Goal: Use online tool/utility: Use online tool/utility

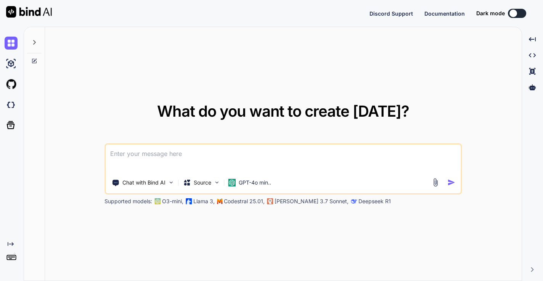
type textarea "x"
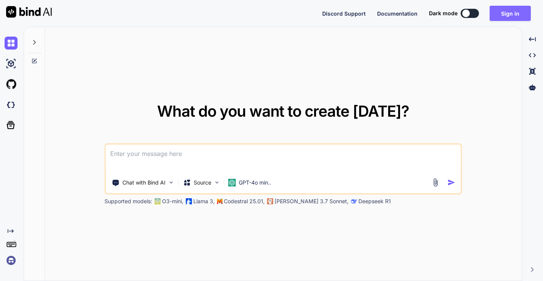
click at [518, 13] on button "Sign in" at bounding box center [510, 13] width 41 height 15
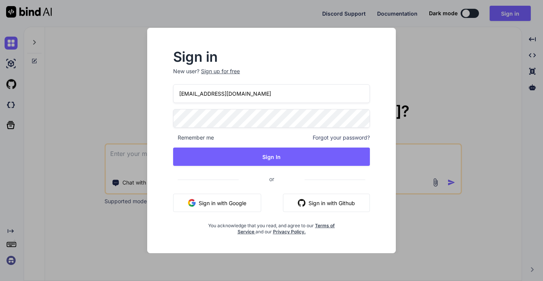
type input "rszeto168@gmail.com"
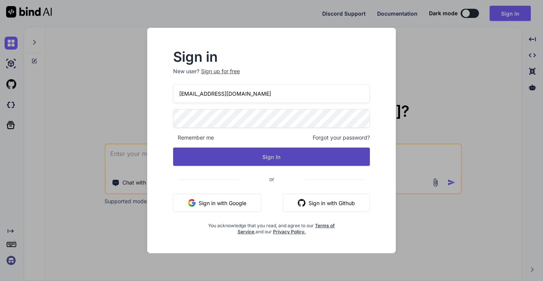
click at [269, 154] on button "Sign In" at bounding box center [271, 157] width 197 height 18
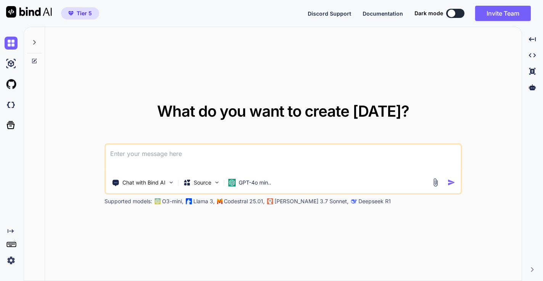
click at [9, 261] on img at bounding box center [11, 260] width 13 height 13
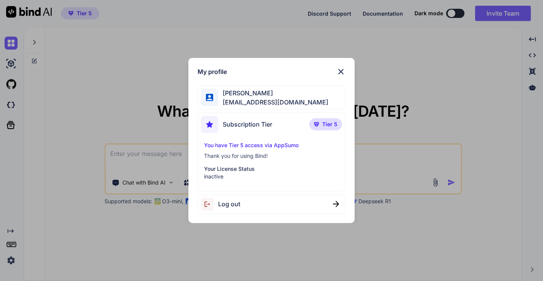
click at [246, 170] on p "Your License Status" at bounding box center [271, 169] width 135 height 8
click at [343, 72] on img at bounding box center [341, 71] width 9 height 9
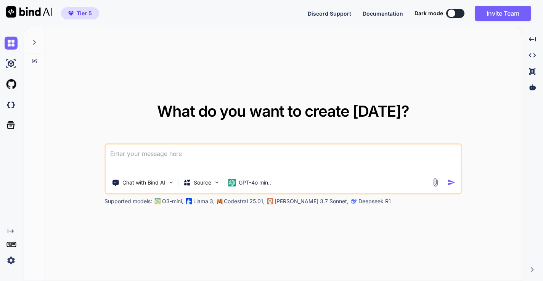
click at [11, 264] on img at bounding box center [11, 260] width 13 height 13
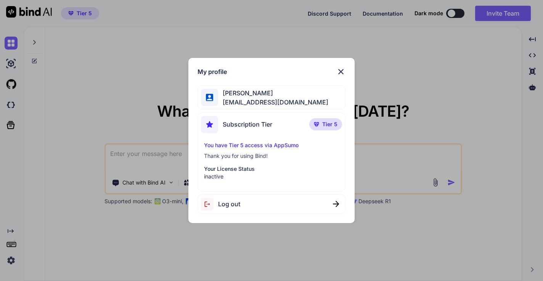
click at [12, 259] on div "My profile Raymond Szeto rszeto168@gmail.com Subscription Tier Tier 5 You have …" at bounding box center [271, 140] width 543 height 281
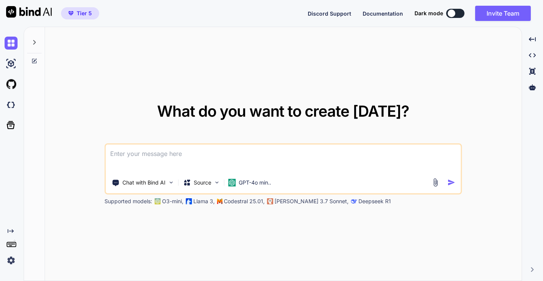
click at [12, 259] on img at bounding box center [11, 260] width 13 height 13
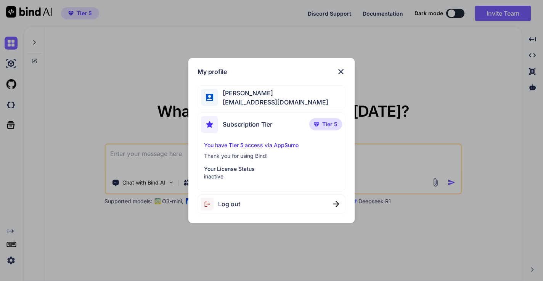
click at [333, 123] on span "Tier 5" at bounding box center [329, 125] width 15 height 8
click at [344, 71] on img at bounding box center [341, 71] width 9 height 9
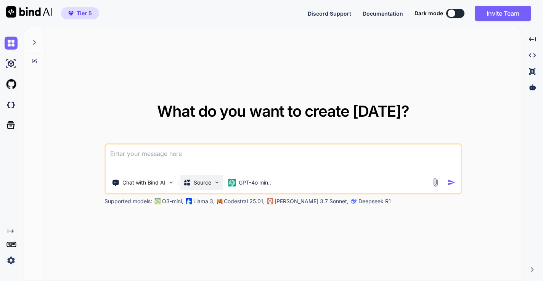
click at [211, 184] on p "Source" at bounding box center [203, 183] width 18 height 8
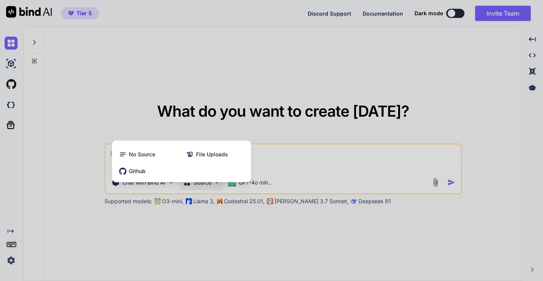
click at [161, 222] on div at bounding box center [271, 140] width 543 height 281
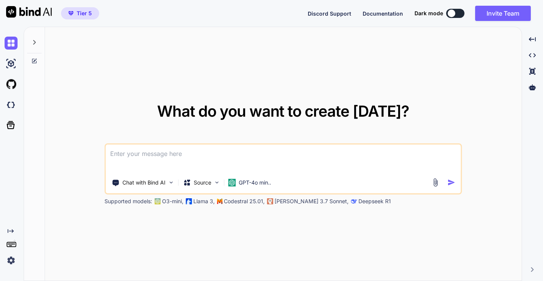
click at [13, 231] on icon at bounding box center [11, 231] width 6 height 4
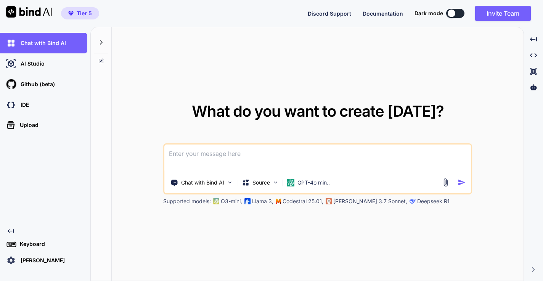
click at [12, 231] on icon at bounding box center [11, 231] width 6 height 4
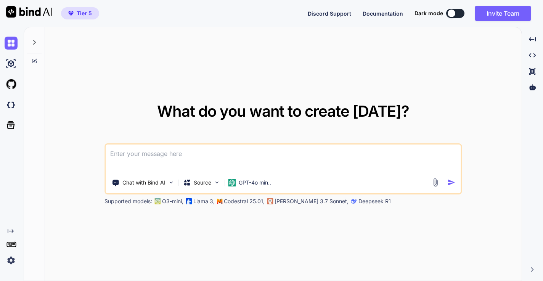
click at [12, 231] on icon at bounding box center [11, 231] width 6 height 4
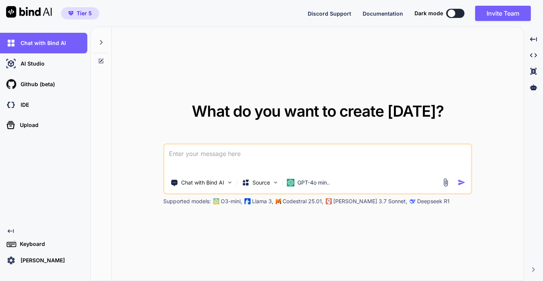
click at [101, 44] on icon at bounding box center [101, 42] width 6 height 6
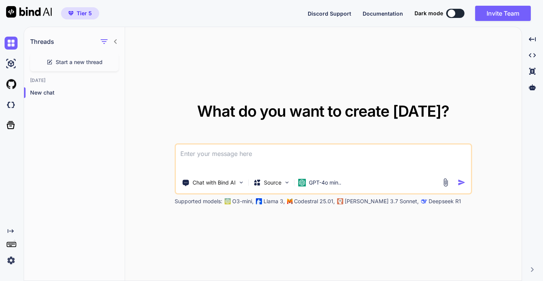
click at [115, 43] on icon at bounding box center [116, 42] width 6 height 6
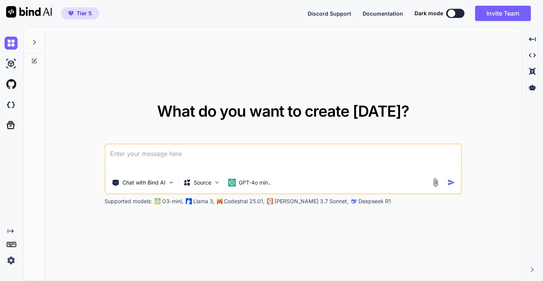
click at [30, 41] on div at bounding box center [34, 40] width 14 height 26
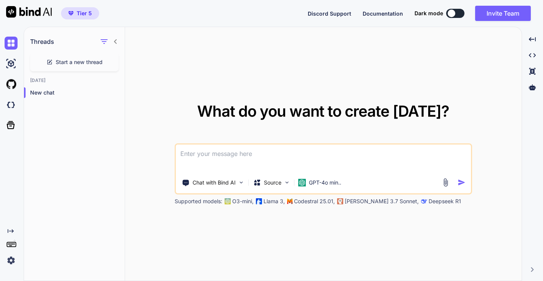
click at [9, 232] on icon "Created with Pixso." at bounding box center [11, 231] width 6 height 6
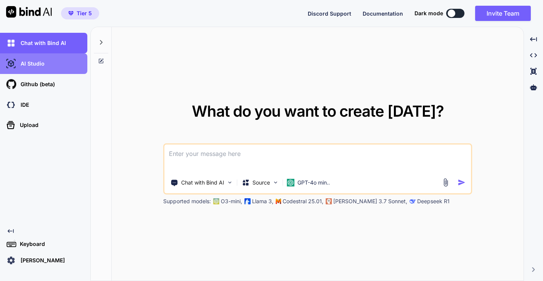
click at [36, 64] on p "AI Studio" at bounding box center [31, 64] width 27 height 8
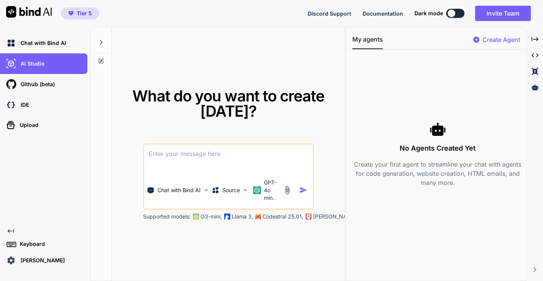
click at [332, 15] on span "Discord Support" at bounding box center [329, 13] width 43 height 6
click at [43, 11] on img at bounding box center [29, 11] width 46 height 11
click at [11, 11] on img at bounding box center [29, 11] width 46 height 11
click at [370, 13] on span "Documentation" at bounding box center [383, 13] width 40 height 6
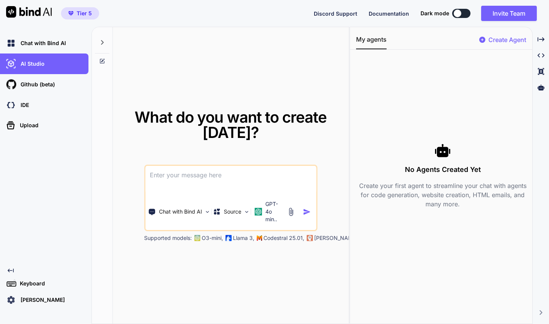
click at [384, 16] on span "Documentation" at bounding box center [389, 13] width 40 height 6
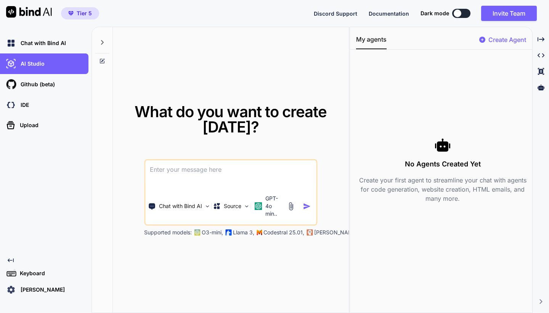
click at [52, 281] on p "Raymond Szeto" at bounding box center [41, 290] width 47 height 8
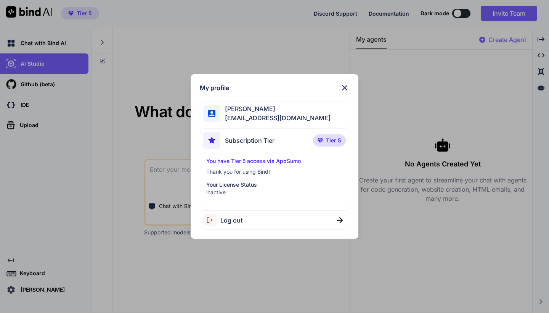
click at [249, 220] on div "Log out" at bounding box center [275, 219] width 150 height 19
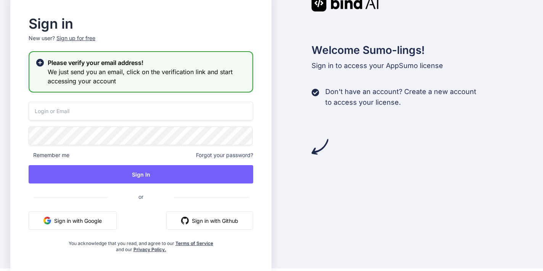
scroll to position [3, 0]
click at [40, 61] on icon at bounding box center [40, 63] width 8 height 8
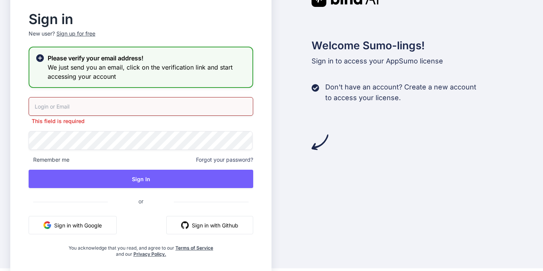
click at [55, 103] on input "email" at bounding box center [141, 106] width 225 height 19
type input "[EMAIL_ADDRESS][DOMAIN_NAME]"
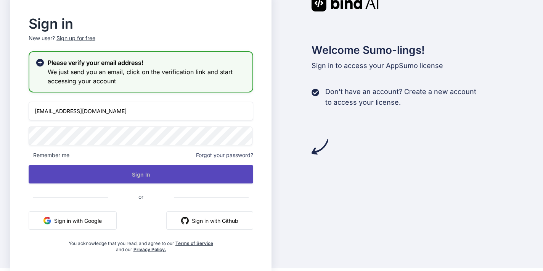
click at [144, 169] on button "Sign In" at bounding box center [141, 174] width 225 height 18
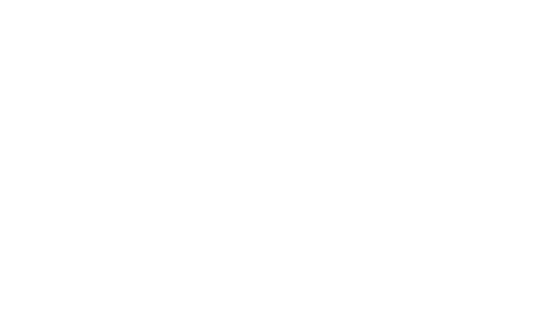
scroll to position [0, 0]
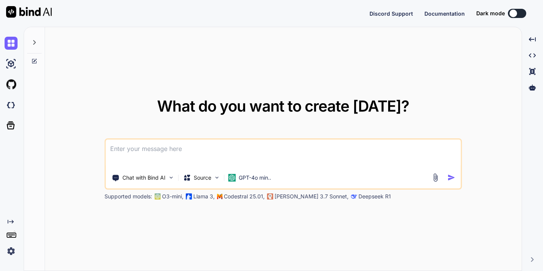
click at [11, 249] on img at bounding box center [11, 250] width 13 height 13
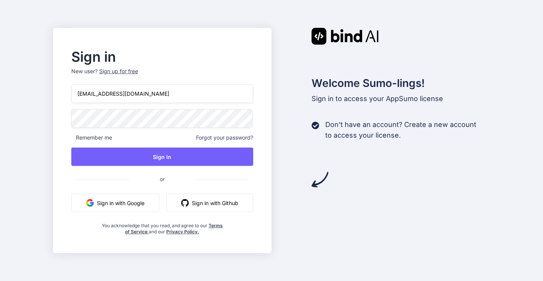
type input "[EMAIL_ADDRESS][DOMAIN_NAME]"
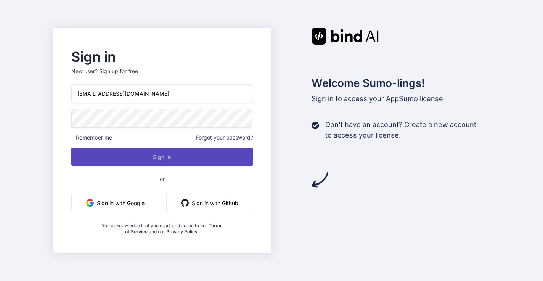
click at [166, 155] on button "Sign In" at bounding box center [162, 157] width 182 height 18
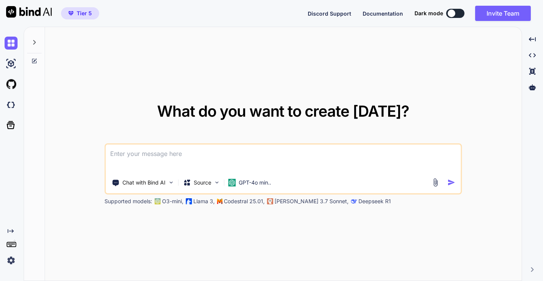
click at [8, 262] on img at bounding box center [11, 260] width 13 height 13
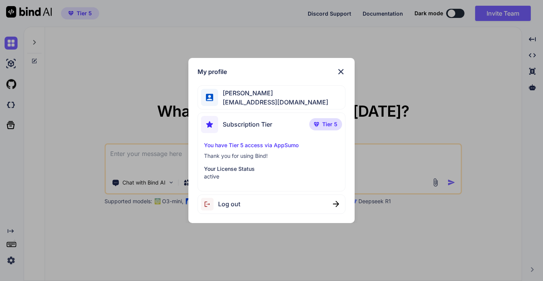
click at [324, 124] on span "Tier 5" at bounding box center [329, 125] width 15 height 8
click at [343, 68] on img at bounding box center [341, 71] width 9 height 9
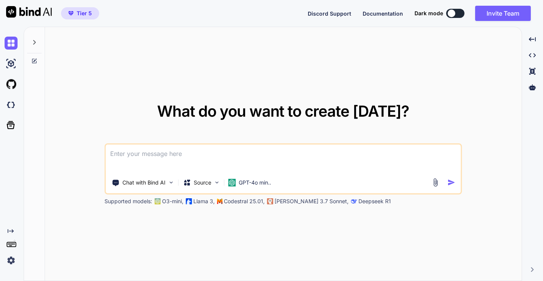
click at [15, 256] on img at bounding box center [11, 260] width 13 height 13
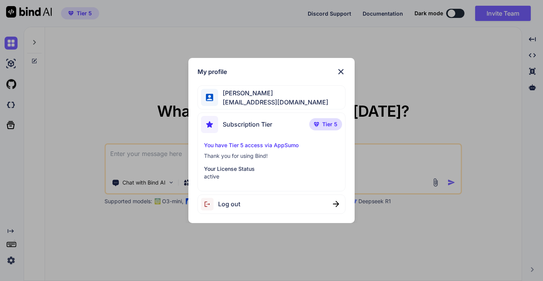
click at [225, 201] on span "Log out" at bounding box center [229, 204] width 22 height 9
type textarea "x"
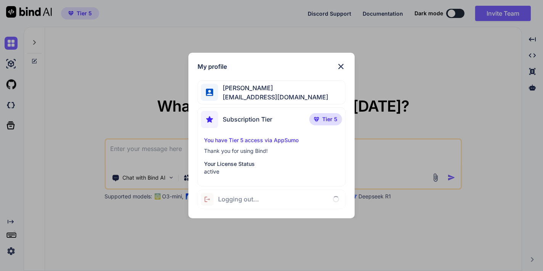
click at [345, 61] on div "My profile Raymond Szeto rszeto168@gmail.com Subscription Tier Tier 5 You have …" at bounding box center [271, 135] width 166 height 165
click at [344, 63] on img at bounding box center [341, 66] width 9 height 9
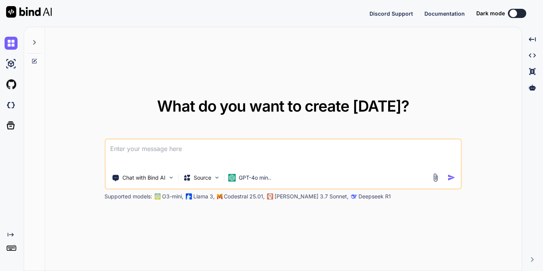
type textarea "x"
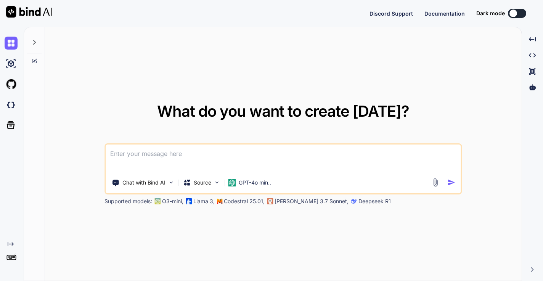
type textarea "x"
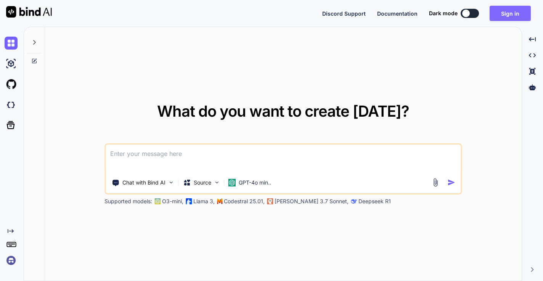
click at [501, 16] on button "Sign in" at bounding box center [510, 13] width 41 height 15
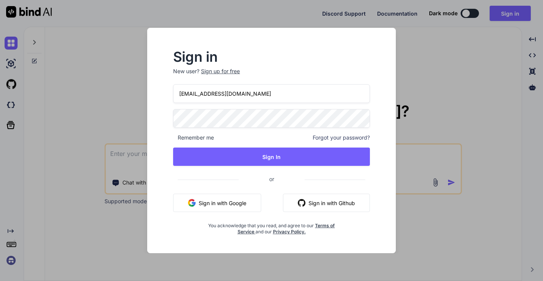
type input "[EMAIL_ADDRESS][DOMAIN_NAME]"
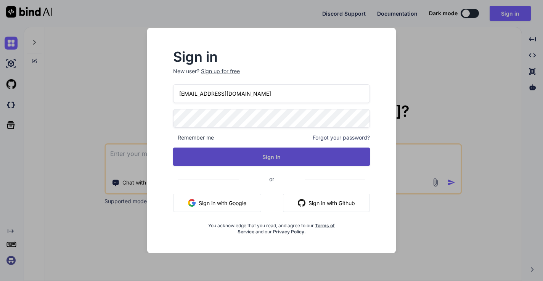
click at [273, 151] on button "Sign In" at bounding box center [271, 157] width 197 height 18
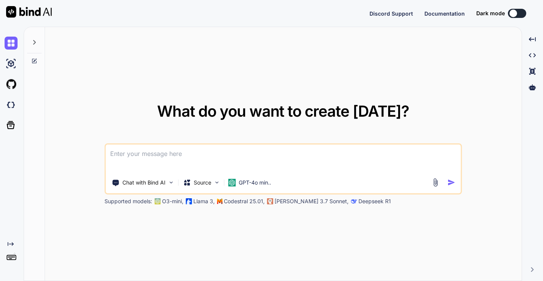
type textarea "x"
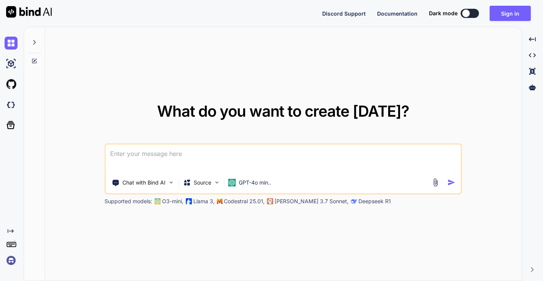
click at [11, 259] on img at bounding box center [11, 260] width 13 height 13
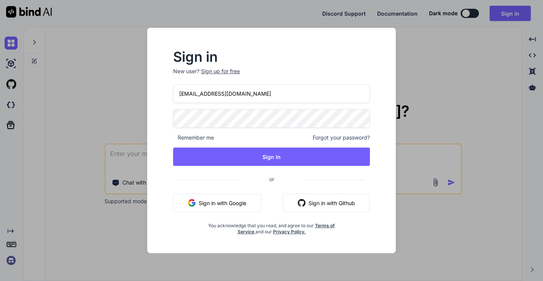
type input "[EMAIL_ADDRESS][DOMAIN_NAME]"
click at [361, 119] on span at bounding box center [365, 116] width 9 height 15
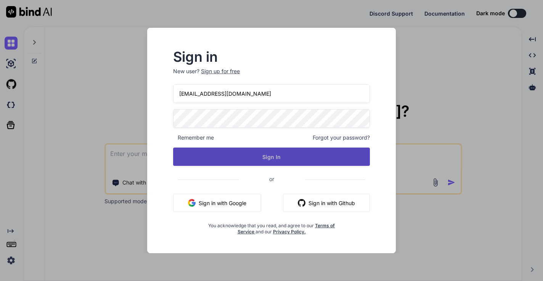
click at [281, 158] on button "Sign In" at bounding box center [271, 157] width 197 height 18
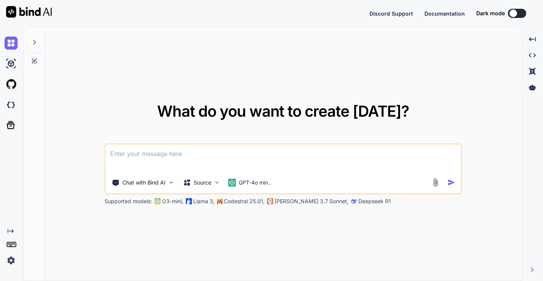
click at [10, 261] on img at bounding box center [11, 260] width 13 height 13
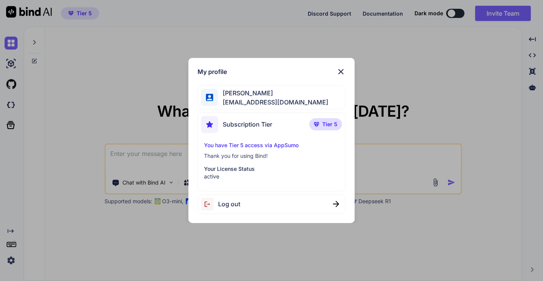
click at [341, 71] on img at bounding box center [341, 71] width 9 height 9
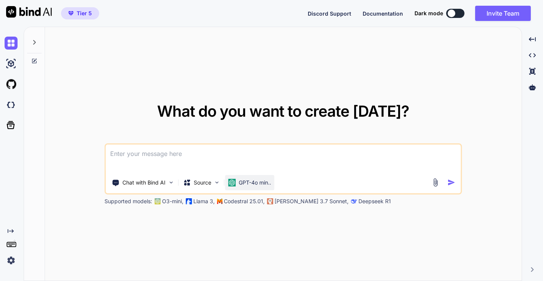
click at [271, 185] on p "GPT-4o min.." at bounding box center [255, 183] width 32 height 8
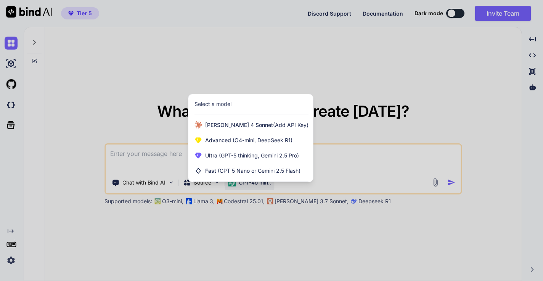
click at [301, 78] on div at bounding box center [271, 140] width 543 height 281
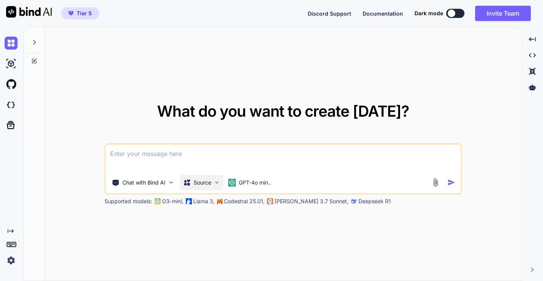
click at [219, 178] on div "Source" at bounding box center [201, 182] width 43 height 15
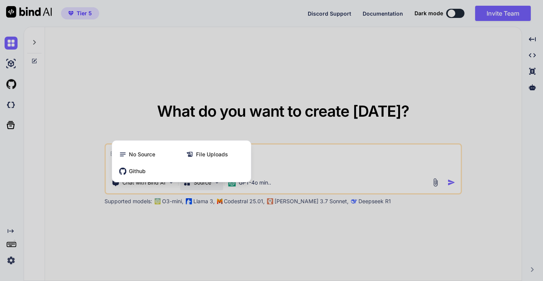
click at [266, 87] on div at bounding box center [271, 140] width 543 height 281
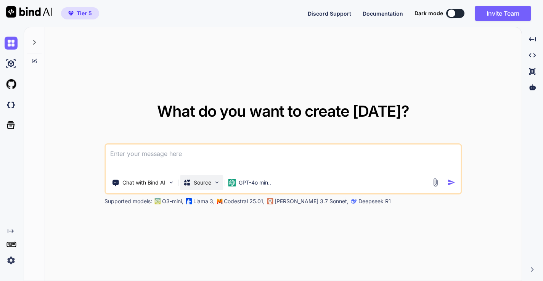
click at [212, 188] on div "Source" at bounding box center [201, 182] width 43 height 15
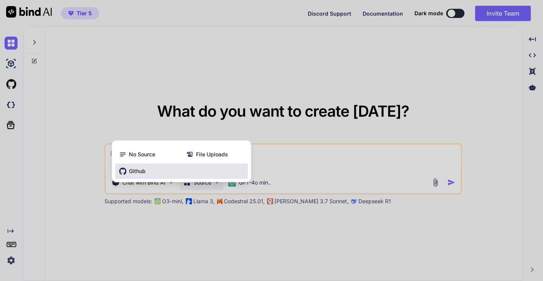
click at [142, 174] on span "Github" at bounding box center [137, 171] width 17 height 8
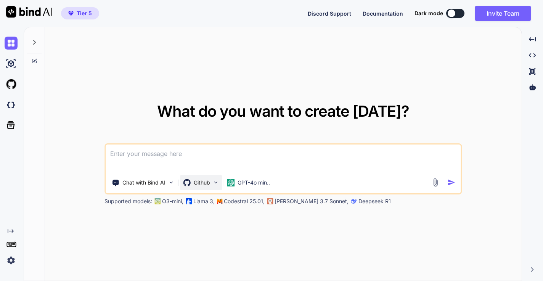
click at [189, 182] on icon at bounding box center [187, 183] width 8 height 8
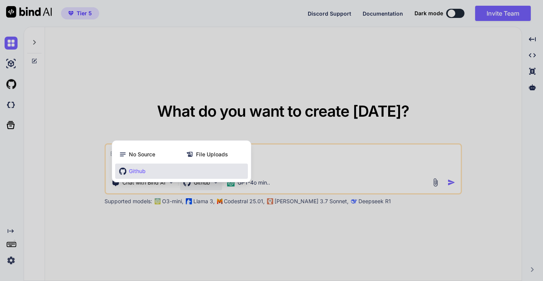
click at [140, 173] on span "Github" at bounding box center [137, 171] width 17 height 8
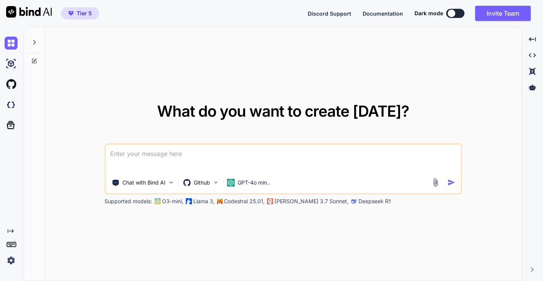
click at [155, 159] on textarea at bounding box center [283, 159] width 355 height 28
click at [159, 149] on textarea "I like to create a website for amazon affiliate marketing. I will have sections…" at bounding box center [283, 159] width 355 height 28
click at [158, 152] on textarea "I like to create a website for amazon affiliate marketing. I will have sections…" at bounding box center [283, 159] width 355 height 28
click at [306, 152] on textarea "I like to create a wordpress website for amazon affiliate marketing. I will hav…" at bounding box center [283, 159] width 355 height 28
click at [436, 154] on textarea "I like to create a wordpress website for amazon affiliate marketing. it will ha…" at bounding box center [283, 159] width 355 height 28
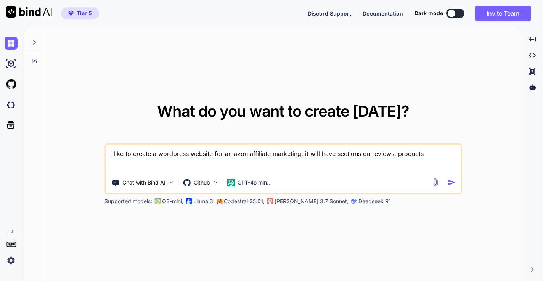
click at [396, 150] on textarea "I like to create a wordpress website for amazon affiliate marketing. it will ha…" at bounding box center [283, 159] width 355 height 28
click at [454, 153] on textarea "I like to create a wordpress website for amazon affiliate marketing. it will ha…" at bounding box center [283, 159] width 355 height 28
type textarea "I like to create a wordpress website for amazon affiliate marketing. it will ha…"
click at [450, 184] on img "button" at bounding box center [452, 183] width 8 height 8
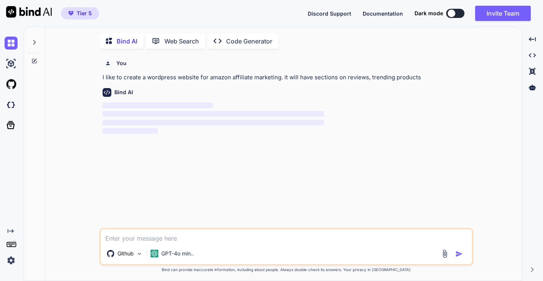
scroll to position [3, 0]
click at [35, 42] on icon at bounding box center [34, 41] width 6 height 6
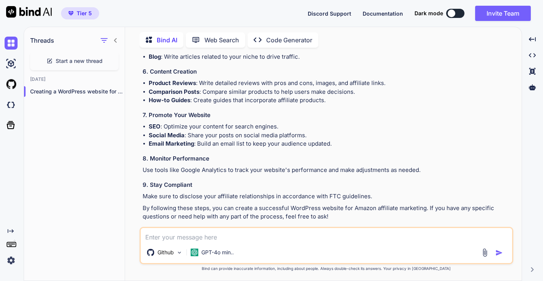
scroll to position [0, 0]
click at [293, 38] on p "Code Generator" at bounding box center [289, 39] width 46 height 9
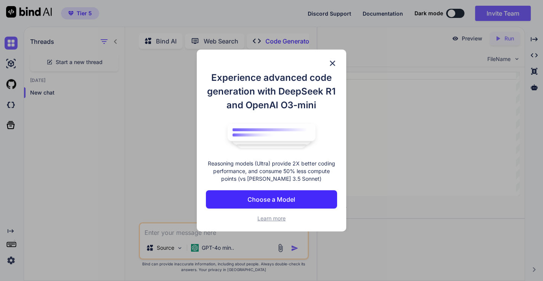
click at [283, 199] on p "Choose a Model" at bounding box center [272, 199] width 48 height 9
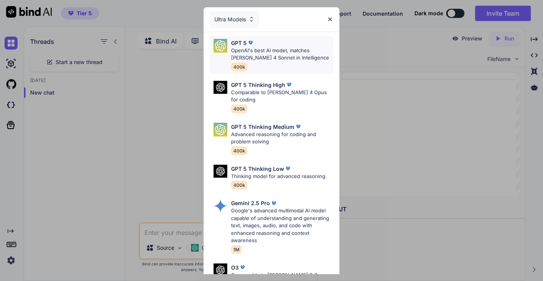
click at [270, 65] on div "GPT 5 OpenAI's best AI model, matches [PERSON_NAME] 4 Sonnet in Intelligence 40…" at bounding box center [282, 55] width 102 height 32
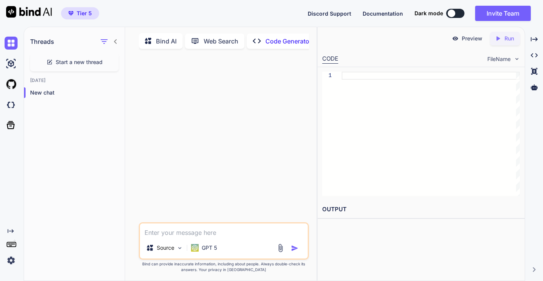
click at [165, 40] on p "Bind AI" at bounding box center [166, 41] width 21 height 9
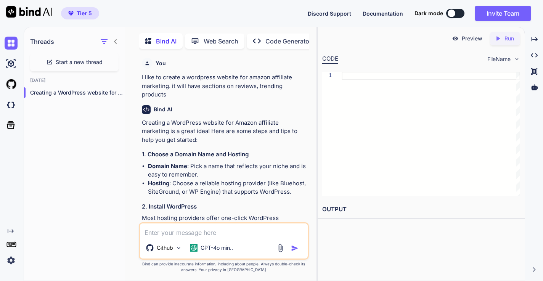
scroll to position [3, 0]
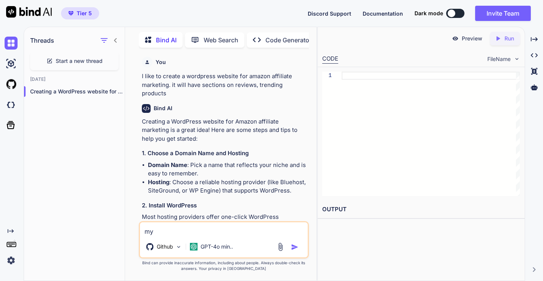
type textarea "m"
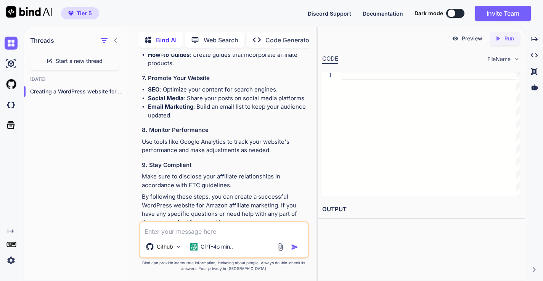
scroll to position [472, 0]
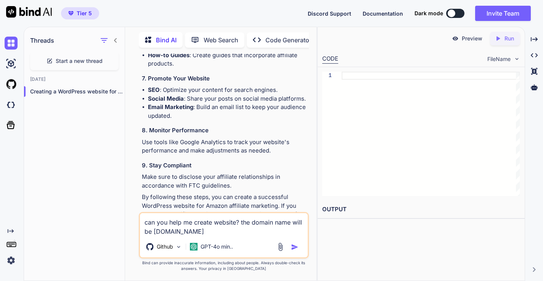
type textarea "can you help me create website? the domain name will be [DOMAIN_NAME]"
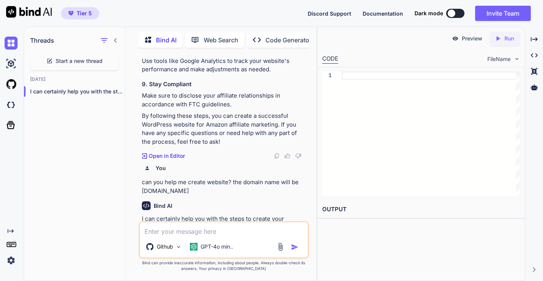
scroll to position [0, 0]
click at [226, 253] on div "GPT-4o min.." at bounding box center [211, 246] width 49 height 15
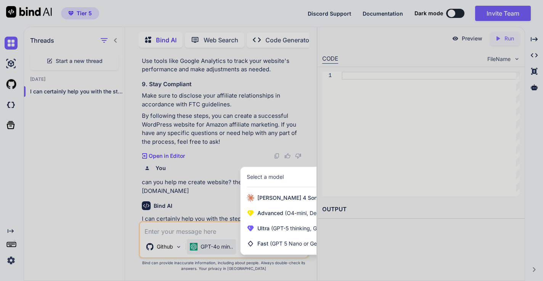
click at [176, 230] on div at bounding box center [271, 140] width 543 height 281
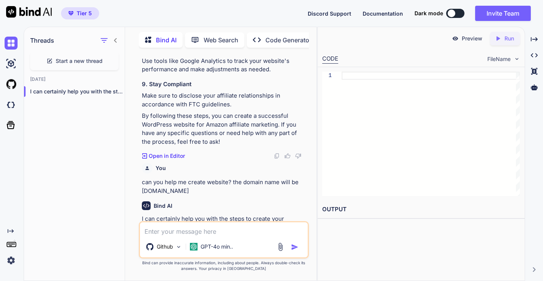
click at [208, 232] on textarea at bounding box center [223, 229] width 167 height 14
drag, startPoint x: 182, startPoint y: 230, endPoint x: 170, endPoint y: 230, distance: 12.6
click at [170, 230] on textarea "can you give me the code" at bounding box center [223, 229] width 167 height 14
drag, startPoint x: 193, startPoint y: 231, endPoint x: 171, endPoint y: 232, distance: 22.5
click at [171, 232] on textarea "can you give me the code" at bounding box center [223, 229] width 167 height 14
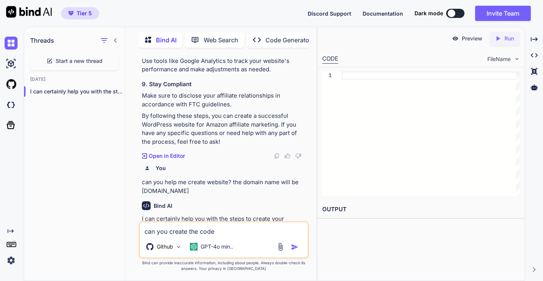
click at [217, 235] on textarea "can you create the code" at bounding box center [223, 229] width 167 height 14
type textarea "can you create the code so I can import to wordpress"
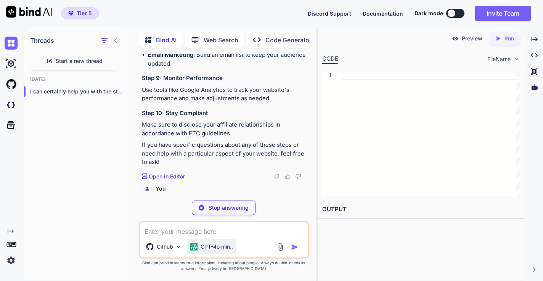
click at [224, 251] on div "GPT-4o min.." at bounding box center [211, 246] width 49 height 15
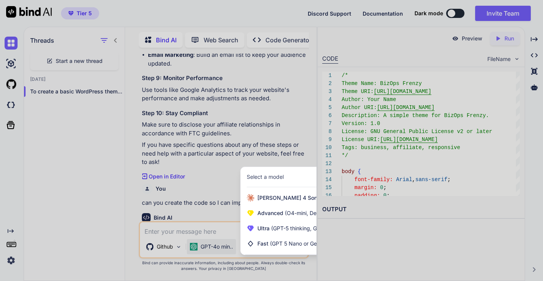
click at [259, 153] on div at bounding box center [271, 140] width 543 height 281
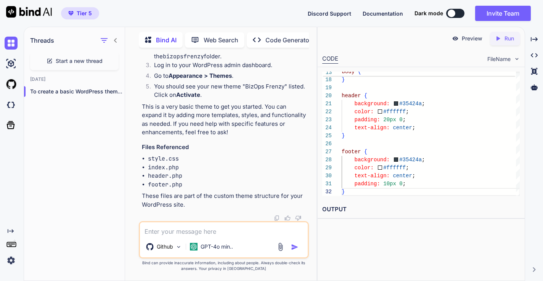
click at [282, 41] on p "Code Generator" at bounding box center [289, 39] width 46 height 9
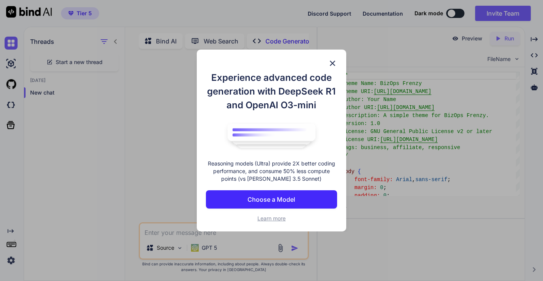
click at [331, 62] on img at bounding box center [332, 63] width 9 height 9
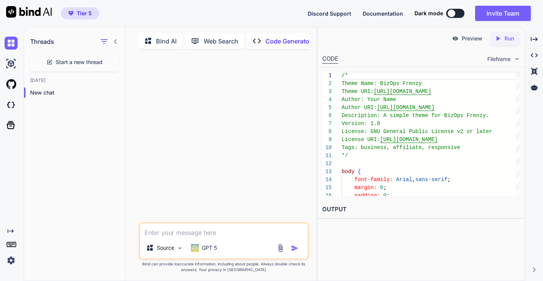
click at [7, 264] on img at bounding box center [11, 260] width 13 height 13
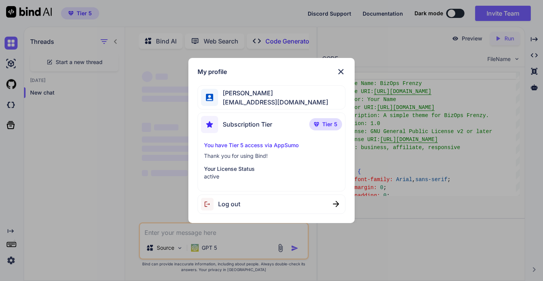
click at [13, 246] on div "My profile [PERSON_NAME] [EMAIL_ADDRESS][DOMAIN_NAME] Subscription Tier Tier 5 …" at bounding box center [271, 140] width 543 height 281
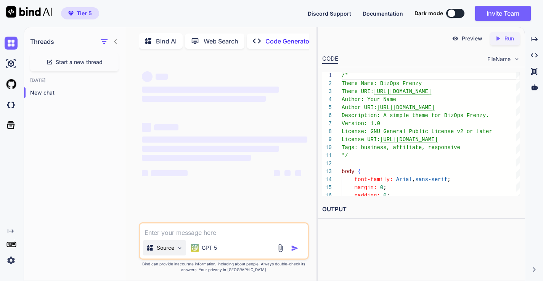
click at [178, 249] on img at bounding box center [180, 248] width 6 height 6
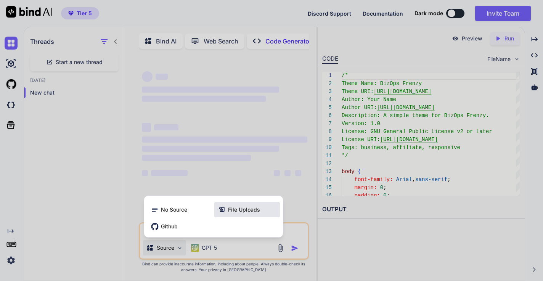
click at [231, 213] on span "File Uploads" at bounding box center [244, 210] width 32 height 8
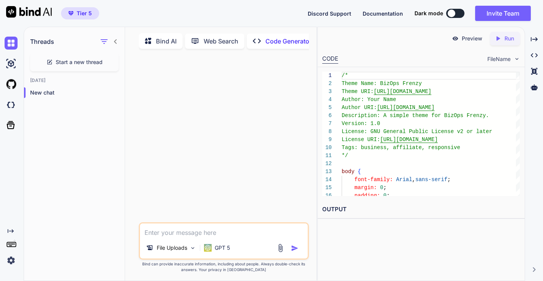
click at [9, 260] on img at bounding box center [11, 260] width 13 height 13
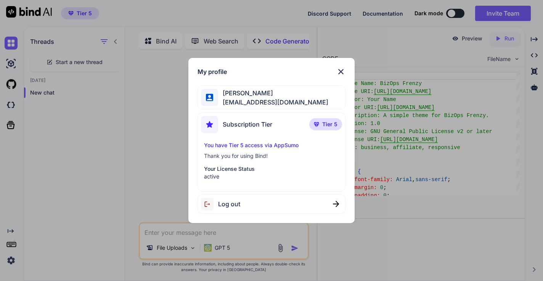
click at [229, 206] on span "Log out" at bounding box center [229, 204] width 22 height 9
